Goal: Transaction & Acquisition: Purchase product/service

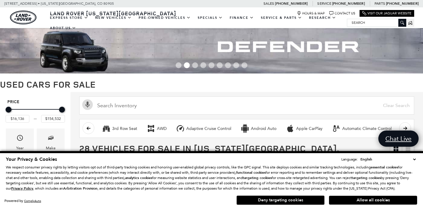
click at [294, 201] on button "Deny targeting cookies" at bounding box center [281, 199] width 88 height 9
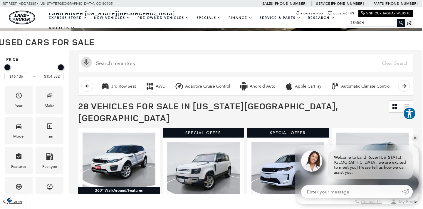
scroll to position [43, 1]
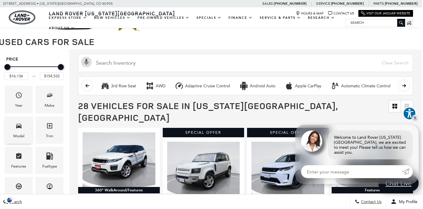
click at [21, 133] on div "Model" at bounding box center [18, 136] width 11 height 6
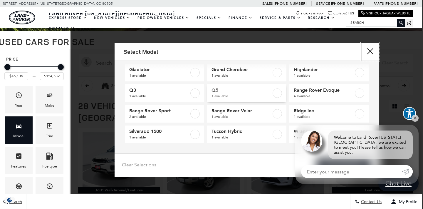
scroll to position [69, 0]
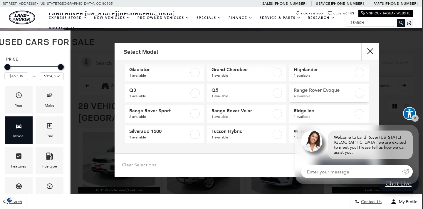
click at [358, 93] on label at bounding box center [359, 92] width 9 height 9
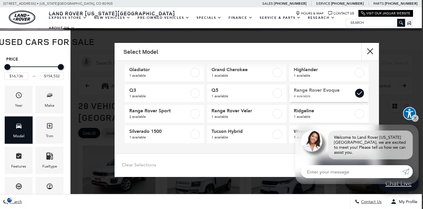
type input "$16,945"
type input "$56,960"
checkbox input "true"
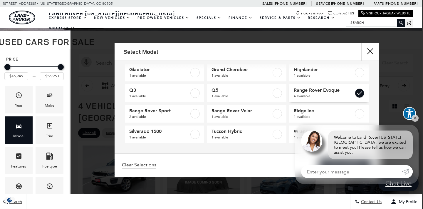
scroll to position [0, 1]
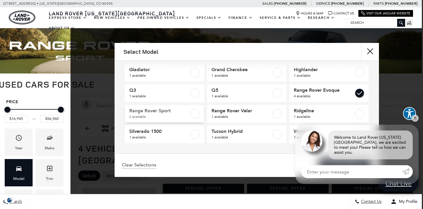
click at [194, 114] on label at bounding box center [194, 113] width 9 height 9
type input "$154,532"
checkbox input "true"
click at [280, 113] on label at bounding box center [277, 113] width 9 height 9
checkbox input "true"
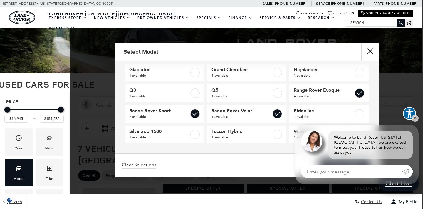
click at [248, 172] on div "Clear Selections View 7 Matches" at bounding box center [247, 165] width 264 height 24
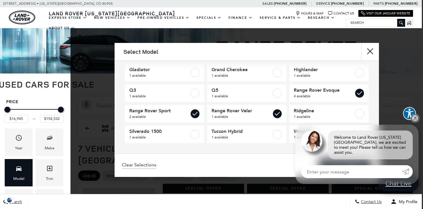
click at [417, 122] on link "✕" at bounding box center [415, 118] width 7 height 7
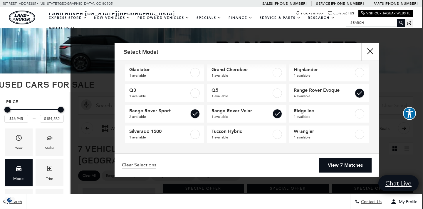
click at [350, 165] on link "View 7 Matches" at bounding box center [345, 165] width 53 height 14
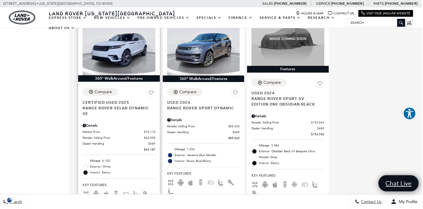
scroll to position [405, 1]
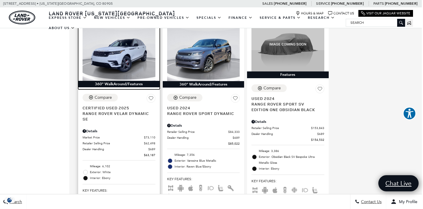
click at [120, 46] on img at bounding box center [119, 53] width 73 height 54
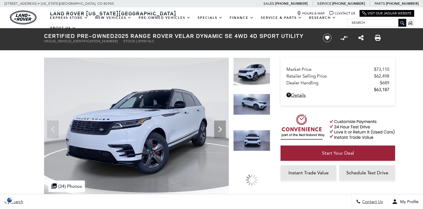
click at [254, 141] on img at bounding box center [251, 140] width 37 height 21
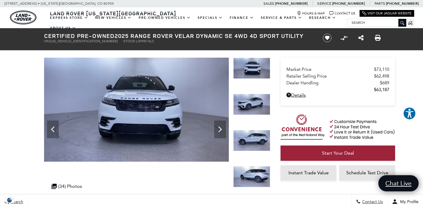
click at [252, 105] on img at bounding box center [251, 104] width 37 height 21
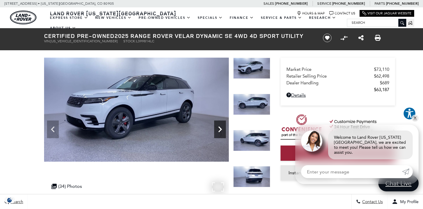
click at [220, 128] on icon "Next" at bounding box center [220, 129] width 4 height 6
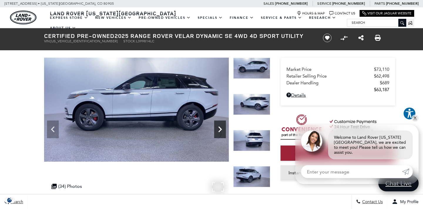
click at [220, 128] on icon "Next" at bounding box center [220, 129] width 4 height 6
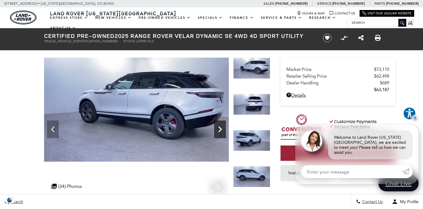
click at [220, 128] on icon "Next" at bounding box center [220, 129] width 4 height 6
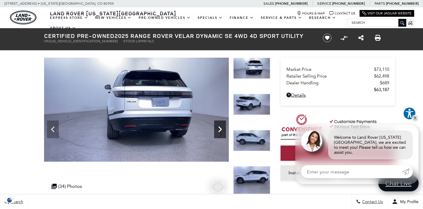
click at [220, 128] on icon "Next" at bounding box center [220, 129] width 4 height 6
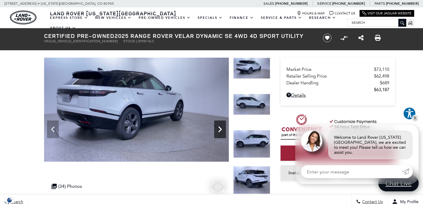
click at [220, 128] on icon "Next" at bounding box center [220, 129] width 4 height 6
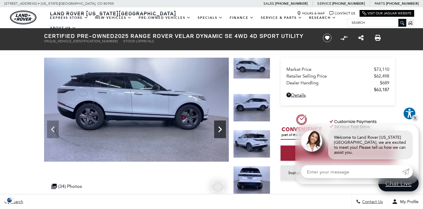
click at [220, 128] on icon "Next" at bounding box center [220, 129] width 4 height 6
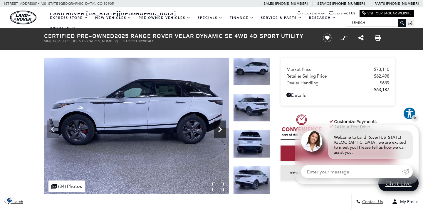
click at [220, 128] on icon "Next" at bounding box center [220, 129] width 4 height 6
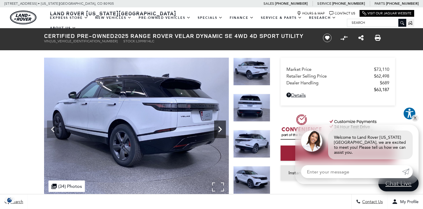
click at [220, 128] on icon "Next" at bounding box center [220, 129] width 4 height 6
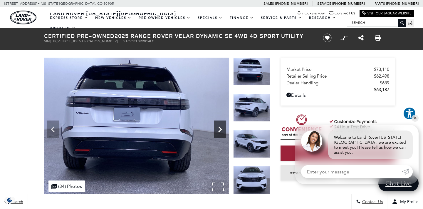
click at [220, 128] on icon "Next" at bounding box center [220, 129] width 4 height 6
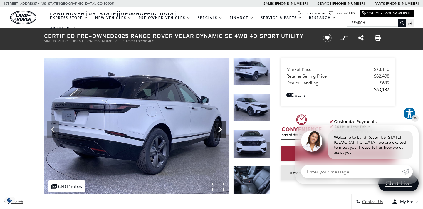
click at [220, 128] on icon "Next" at bounding box center [220, 129] width 4 height 6
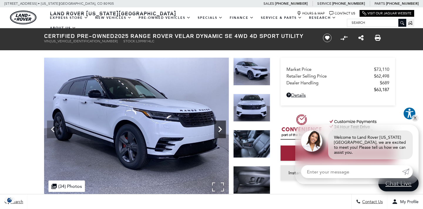
click at [220, 128] on icon "Next" at bounding box center [220, 129] width 4 height 6
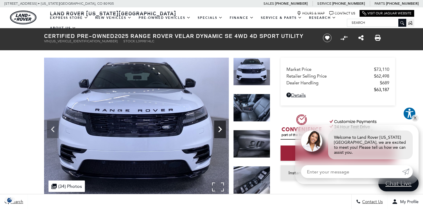
click at [220, 128] on icon "Next" at bounding box center [220, 129] width 4 height 6
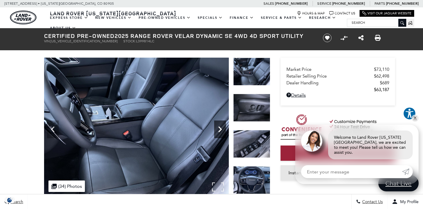
click at [220, 128] on icon "Next" at bounding box center [220, 129] width 4 height 6
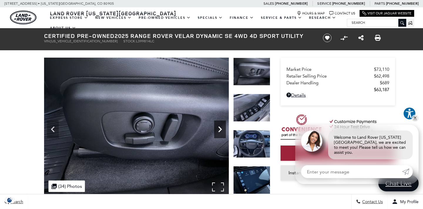
click at [220, 128] on icon "Next" at bounding box center [220, 129] width 4 height 6
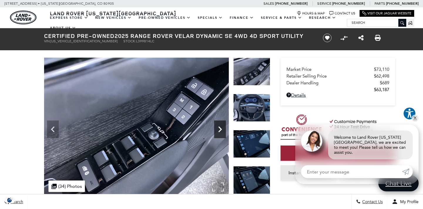
click at [220, 128] on icon "Next" at bounding box center [220, 129] width 4 height 6
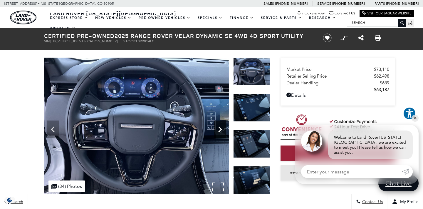
click at [220, 130] on icon "Next" at bounding box center [220, 129] width 12 height 12
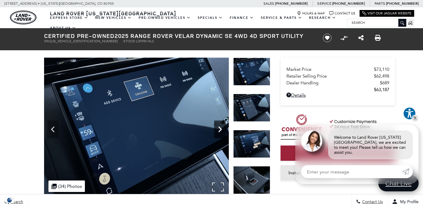
click at [220, 130] on icon "Next" at bounding box center [220, 129] width 12 height 12
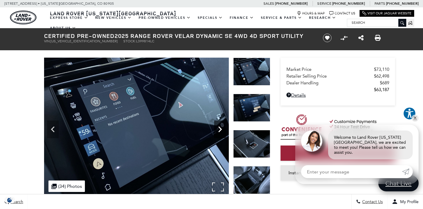
click at [220, 130] on icon "Next" at bounding box center [220, 129] width 12 height 12
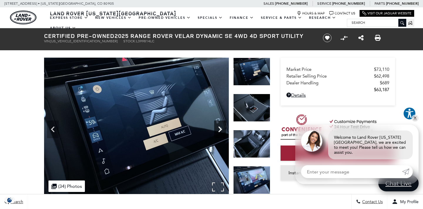
click at [220, 132] on icon "Next" at bounding box center [220, 129] width 12 height 12
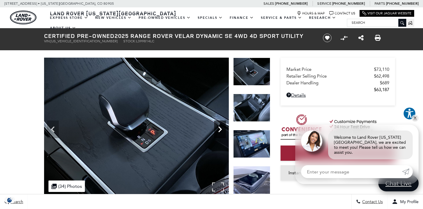
click at [220, 131] on icon "Next" at bounding box center [220, 129] width 4 height 6
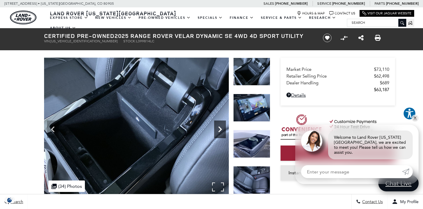
click at [220, 131] on icon "Next" at bounding box center [220, 129] width 4 height 6
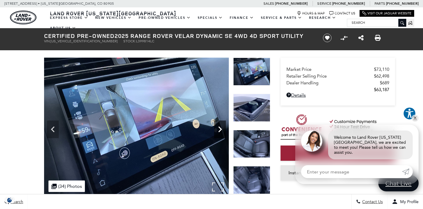
click at [220, 131] on icon "Next" at bounding box center [220, 129] width 4 height 6
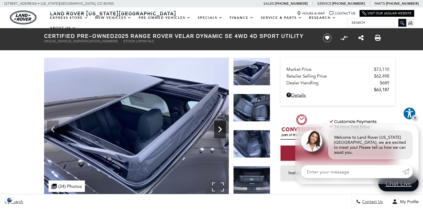
click at [220, 131] on icon "Next" at bounding box center [220, 129] width 4 height 6
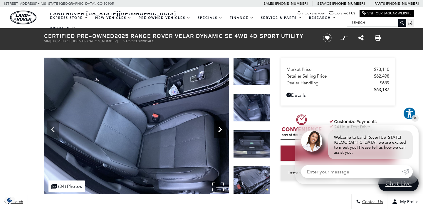
click at [220, 131] on icon "Next" at bounding box center [220, 129] width 4 height 6
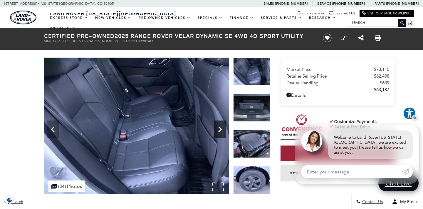
click at [220, 131] on icon "Next" at bounding box center [220, 129] width 4 height 6
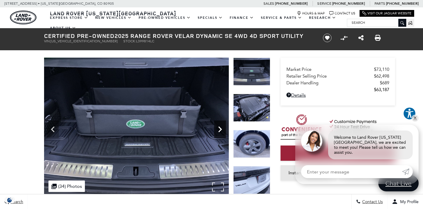
click at [220, 130] on icon "Next" at bounding box center [220, 129] width 4 height 6
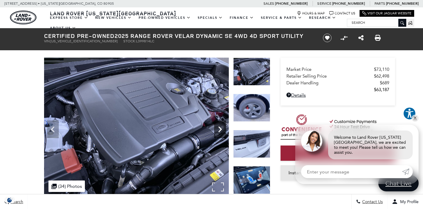
click at [220, 130] on icon "Next" at bounding box center [220, 129] width 4 height 6
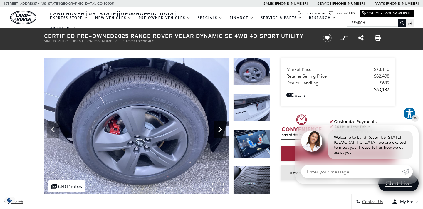
click at [220, 131] on icon "Next" at bounding box center [220, 129] width 4 height 6
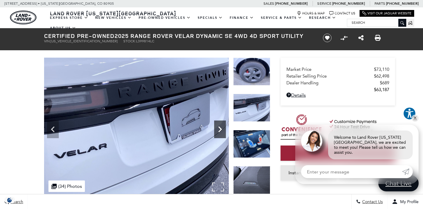
click at [220, 131] on icon "Next" at bounding box center [220, 129] width 4 height 6
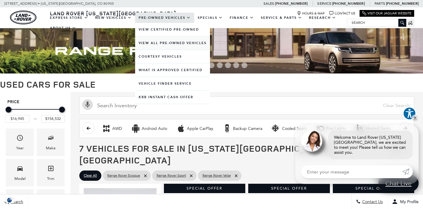
click at [154, 47] on link "View All Pre-Owned Vehicles" at bounding box center [172, 42] width 75 height 13
